Goal: Information Seeking & Learning: Check status

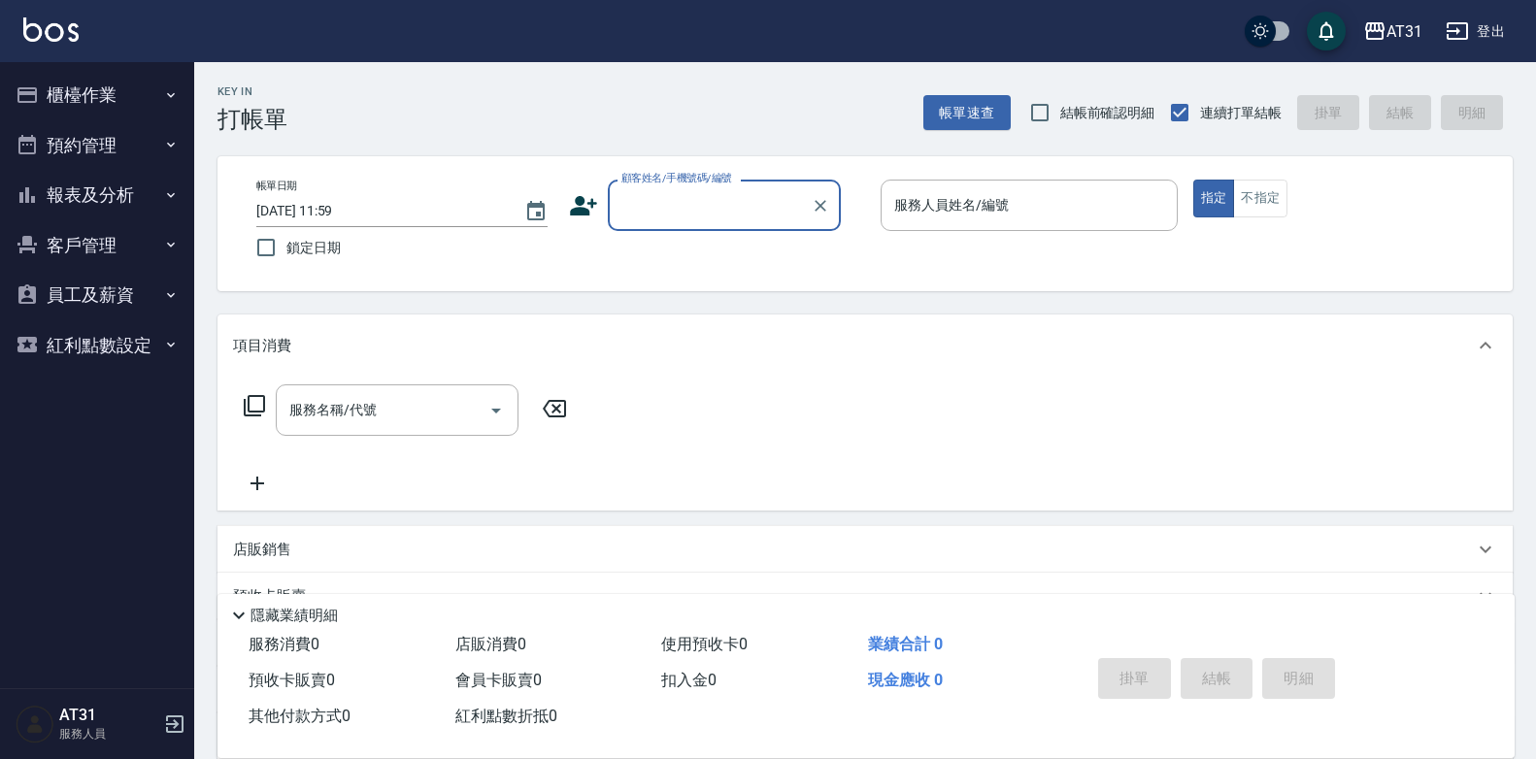
click at [80, 74] on button "櫃檯作業" at bounding box center [97, 95] width 179 height 50
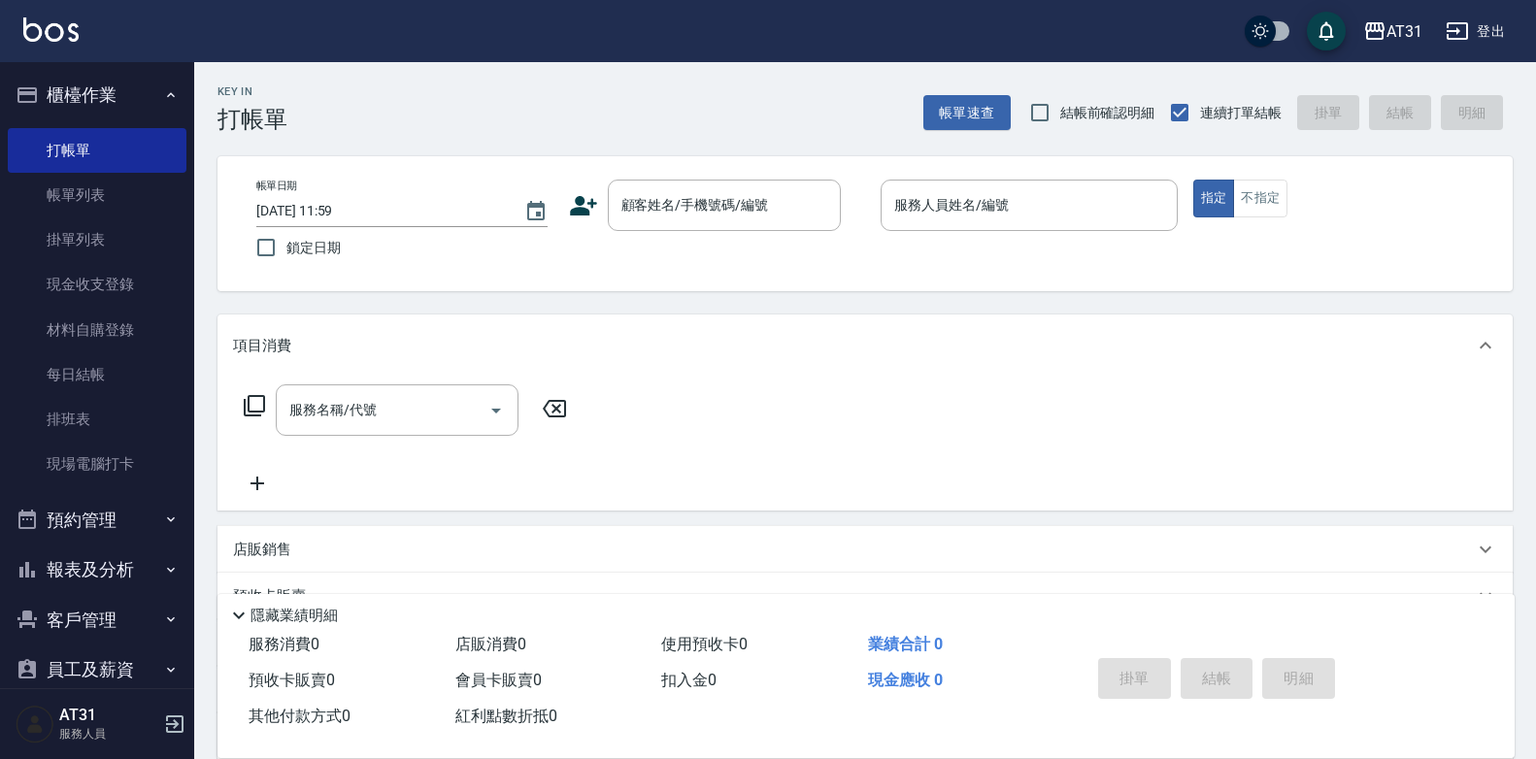
click at [113, 556] on button "報表及分析" at bounding box center [97, 570] width 179 height 50
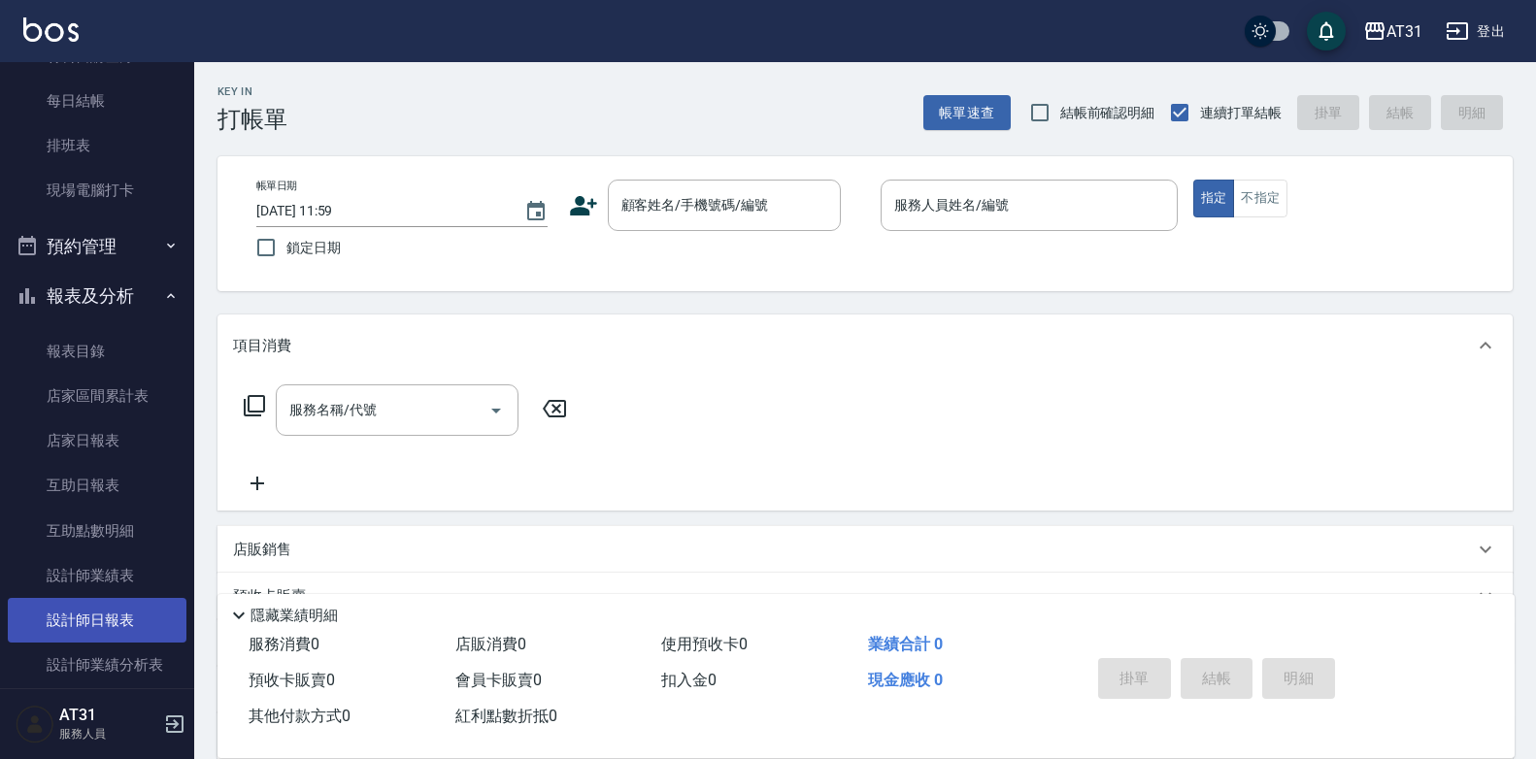
scroll to position [291, 0]
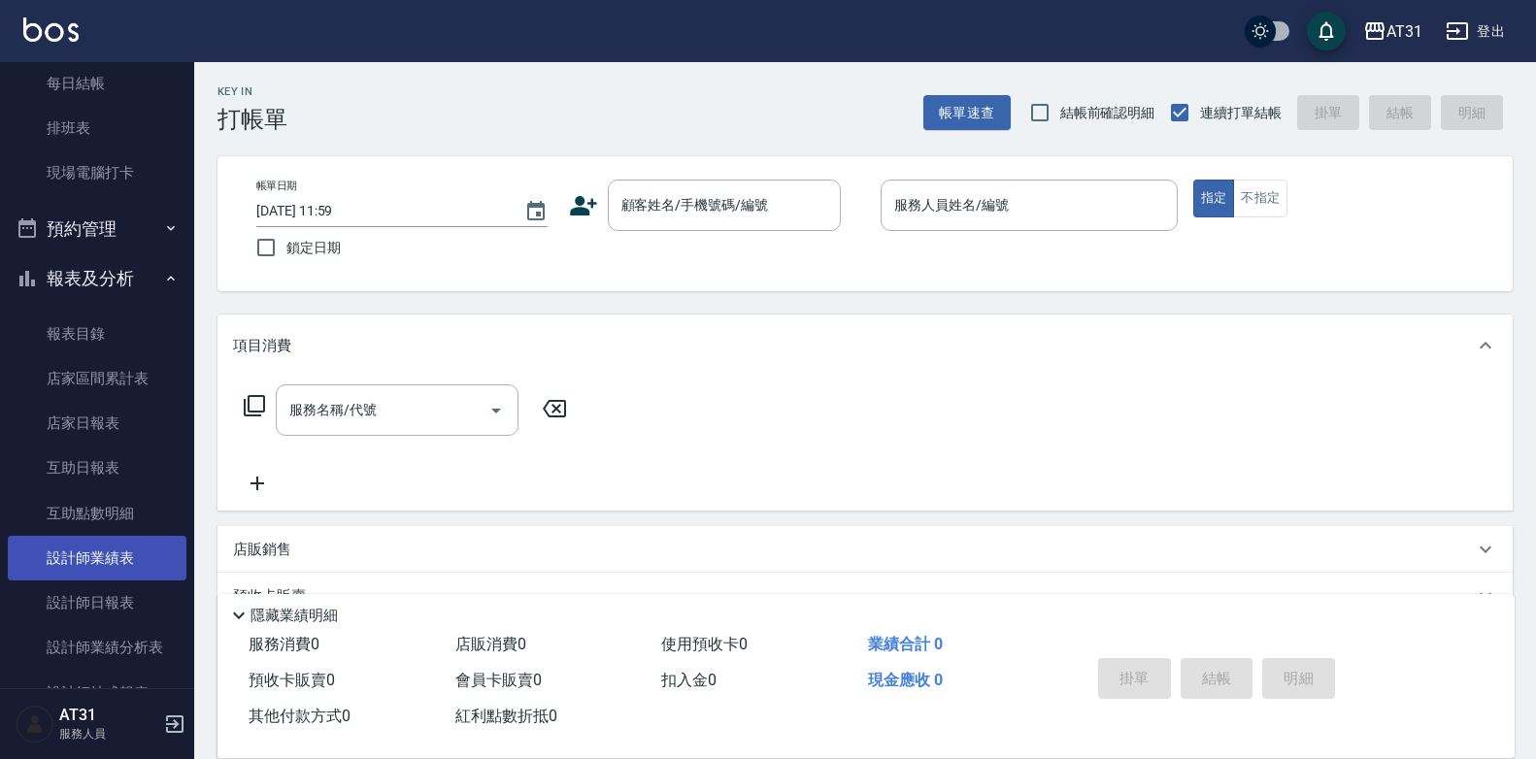
click at [122, 570] on link "設計師業績表" at bounding box center [97, 558] width 179 height 45
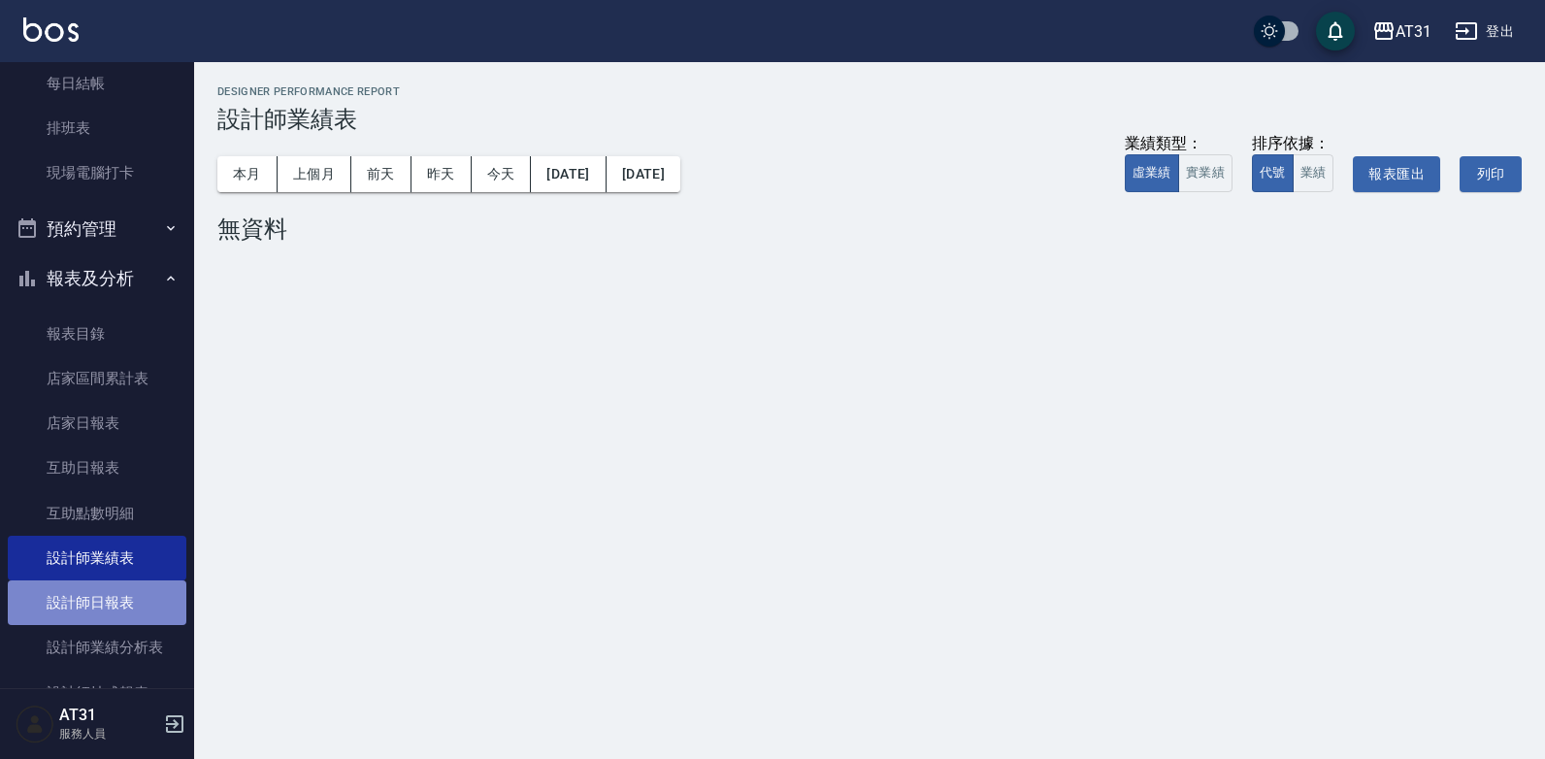
click at [120, 596] on link "設計師日報表" at bounding box center [97, 602] width 179 height 45
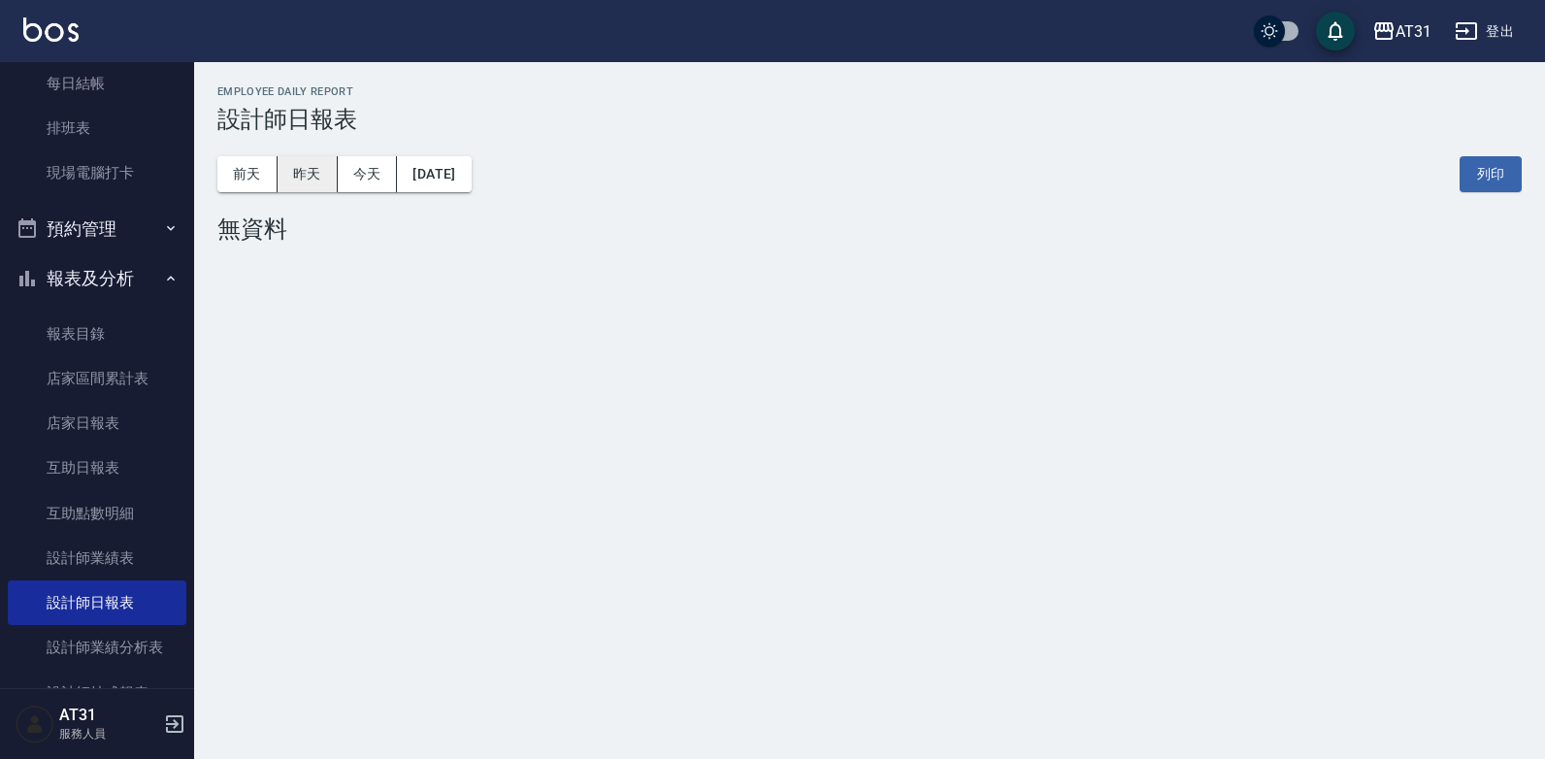
click at [297, 173] on button "昨天" at bounding box center [308, 174] width 60 height 36
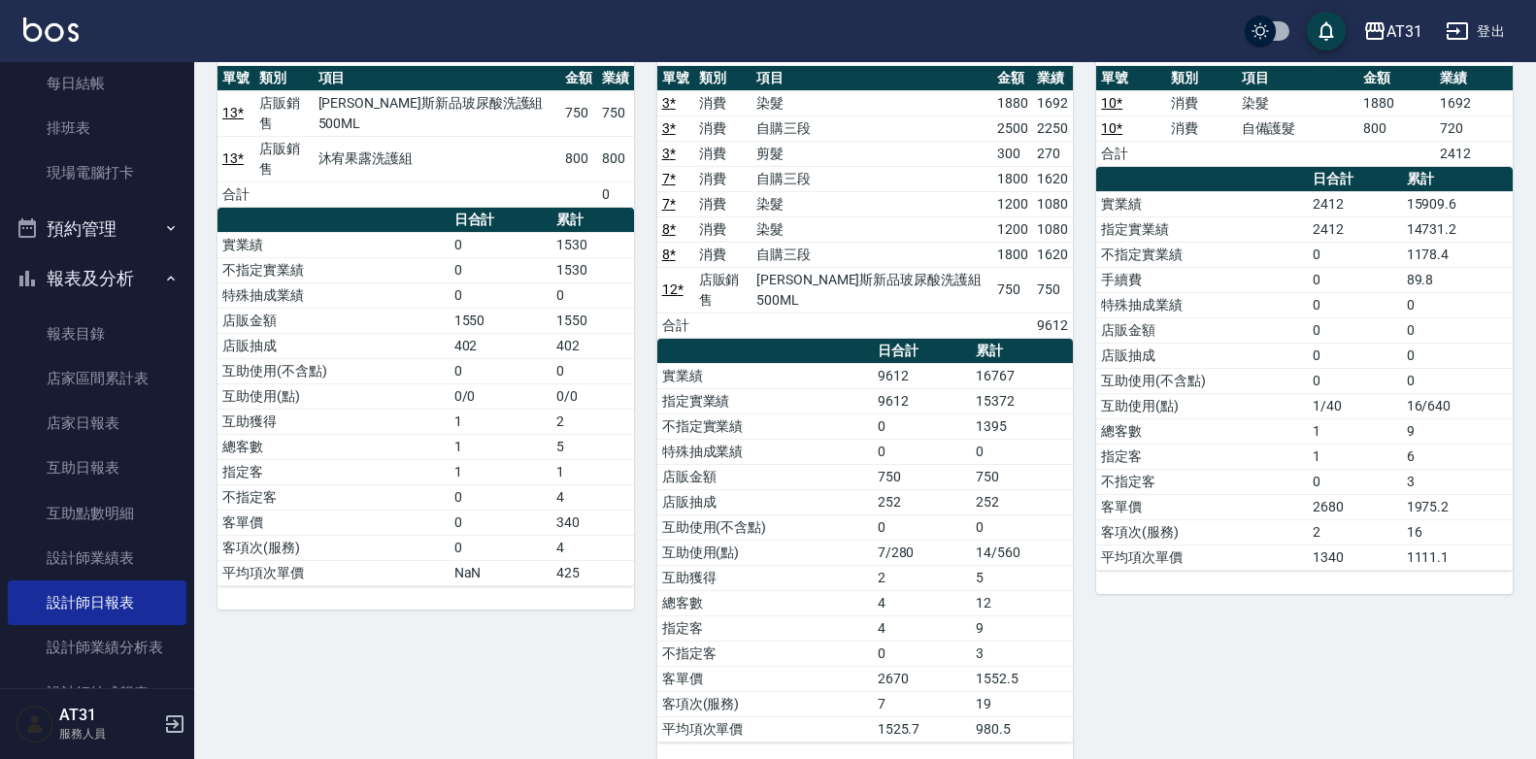
scroll to position [990, 0]
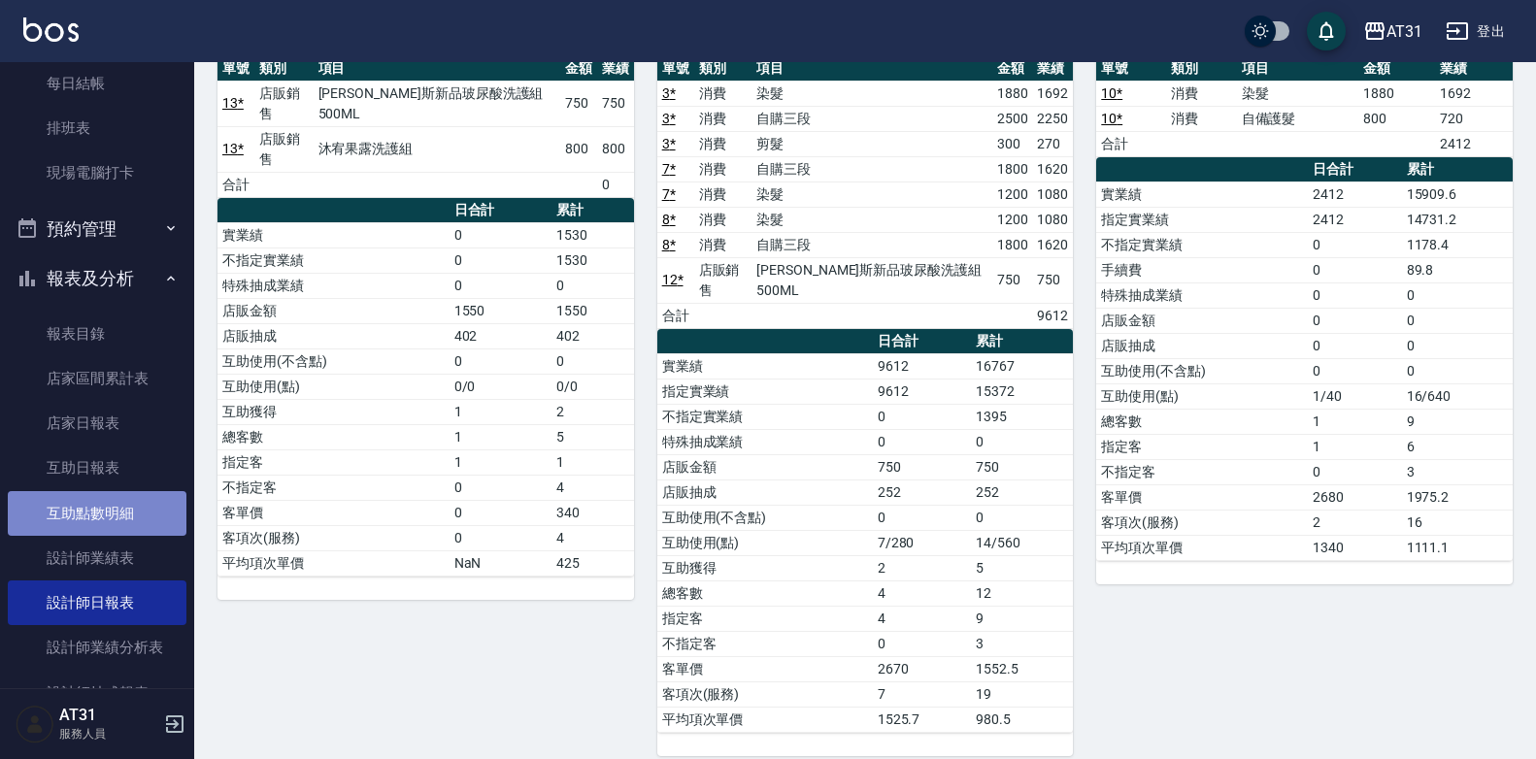
click at [142, 517] on link "互助點數明細" at bounding box center [97, 513] width 179 height 45
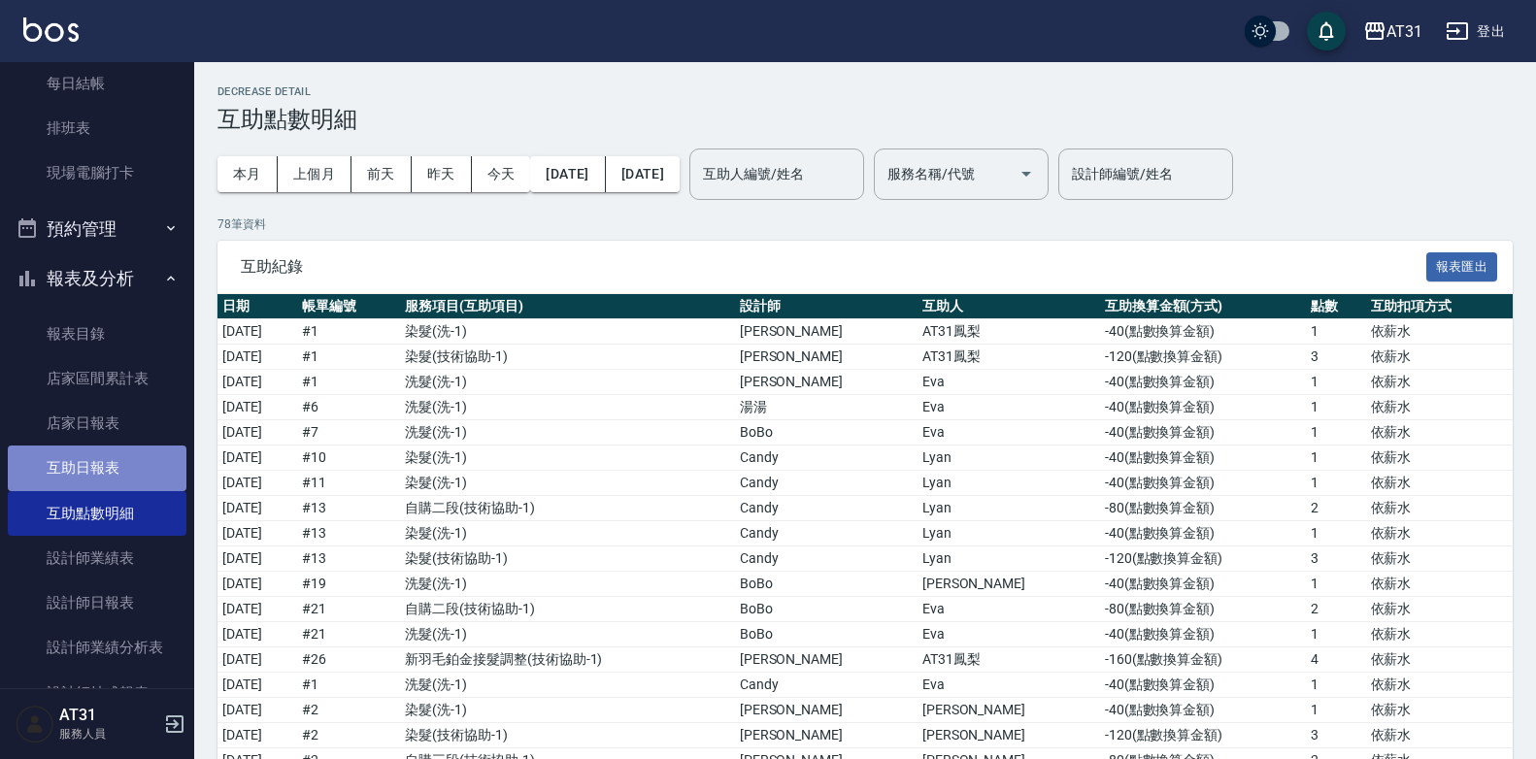
click at [124, 470] on link "互助日報表" at bounding box center [97, 468] width 179 height 45
